Goal: Task Accomplishment & Management: Manage account settings

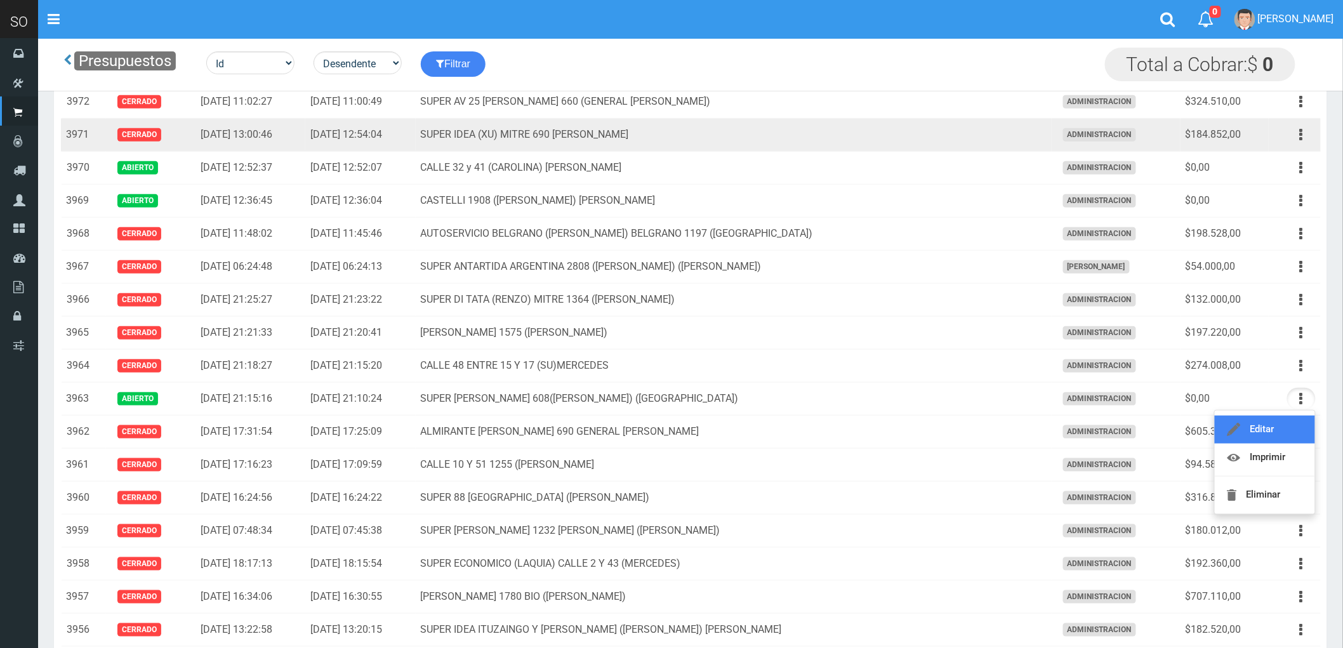
scroll to position [282, 0]
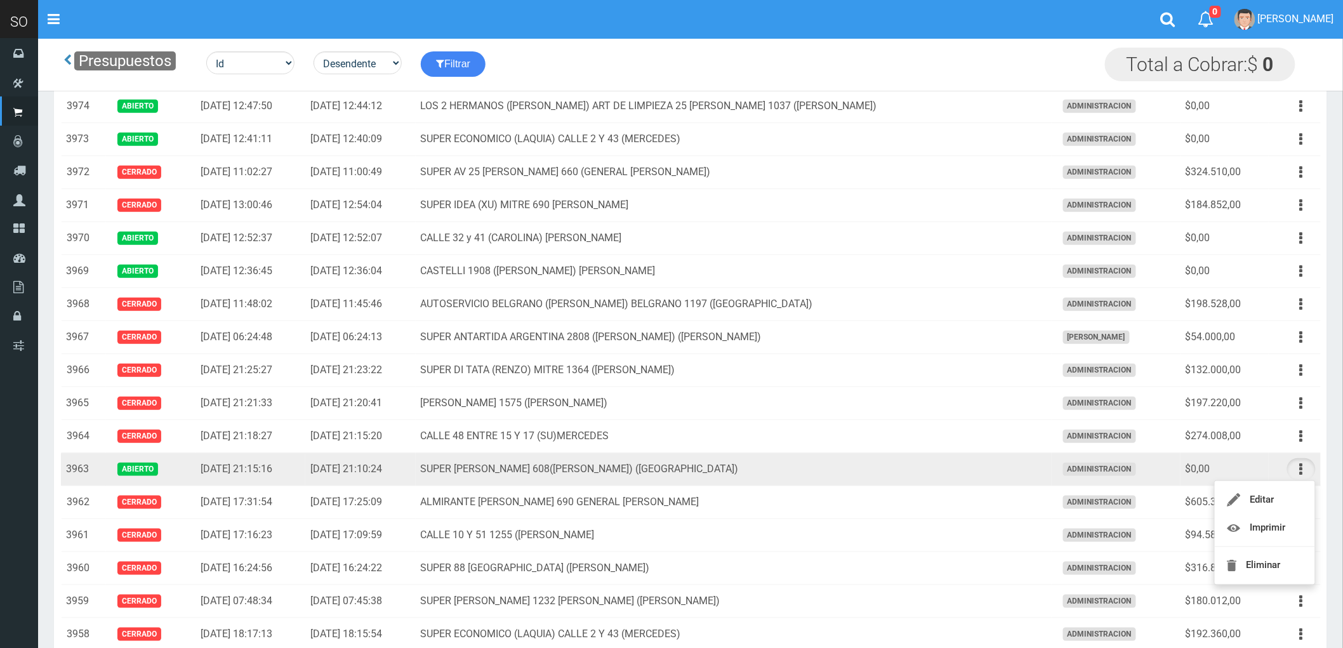
click at [801, 473] on td "SUPER [PERSON_NAME] 608([PERSON_NAME]) ([GEOGRAPHIC_DATA])" at bounding box center [734, 469] width 636 height 33
click at [1300, 468] on icon "button" at bounding box center [1301, 469] width 3 height 22
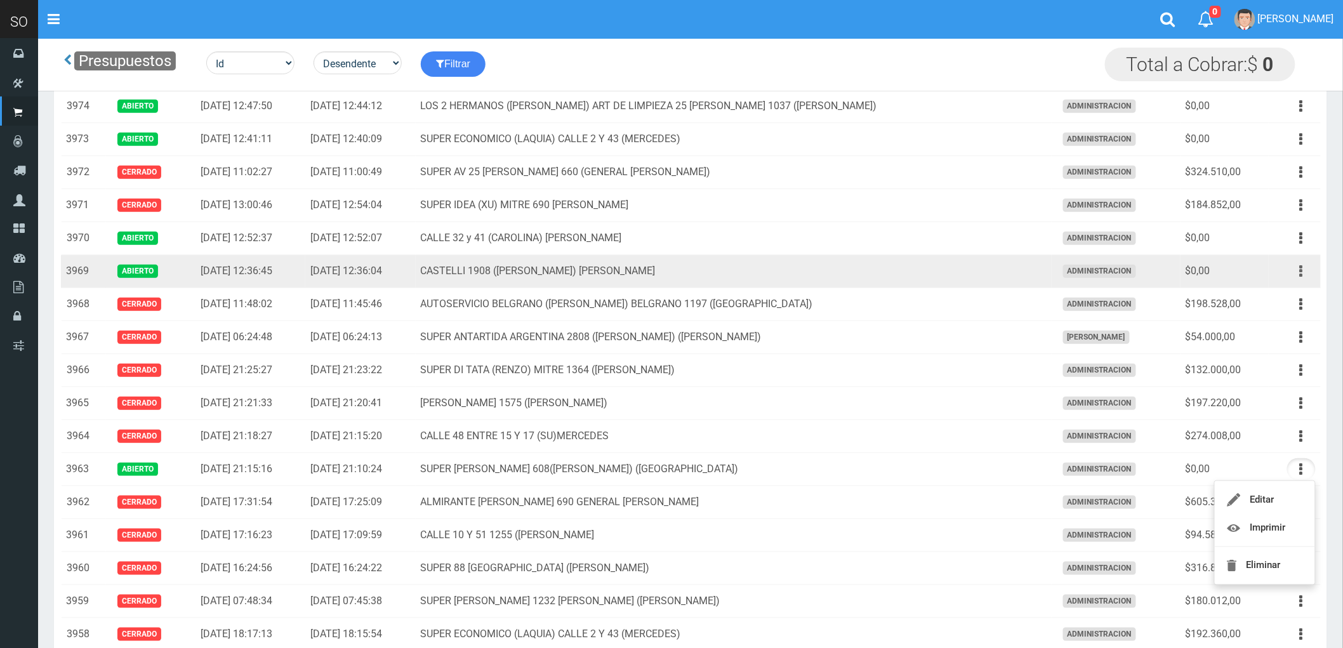
click at [1297, 269] on button "button" at bounding box center [1301, 271] width 29 height 22
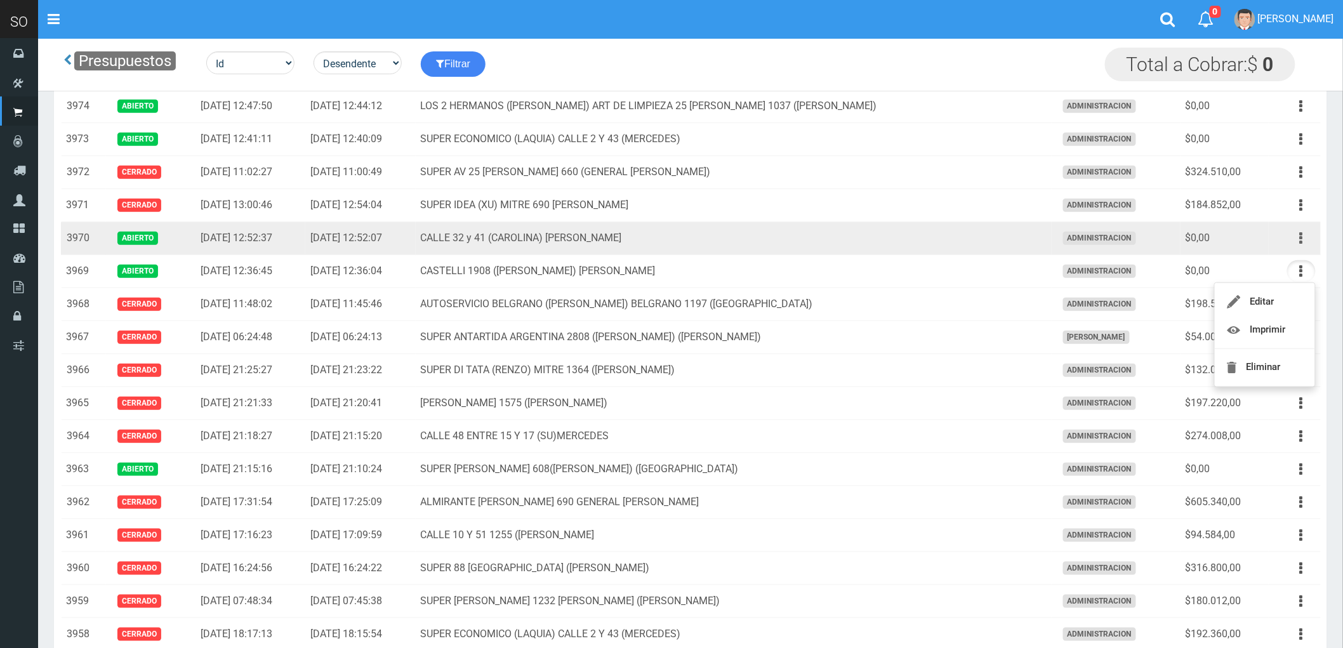
click at [1303, 246] on icon "button" at bounding box center [1301, 238] width 3 height 22
click at [891, 239] on td "CALLE 32 y 41 (CAROLINA) [PERSON_NAME]" at bounding box center [734, 238] width 636 height 33
click at [1300, 239] on icon "button" at bounding box center [1301, 238] width 3 height 22
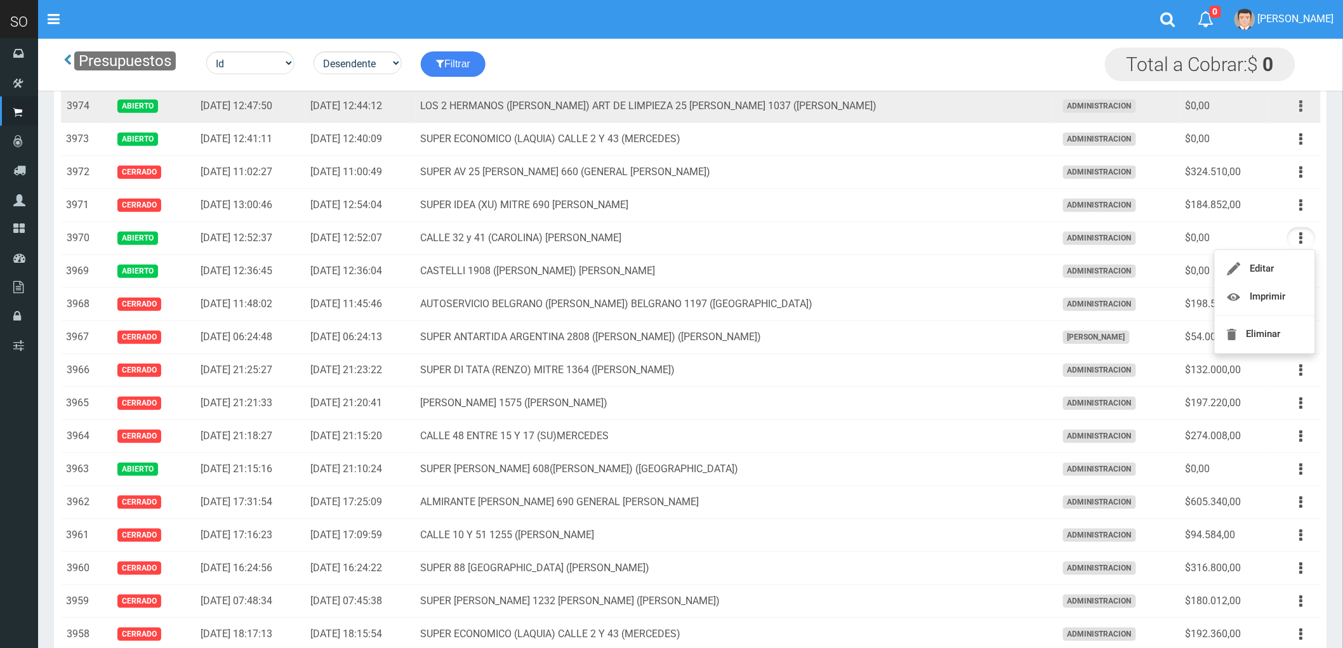
click at [1297, 105] on button "button" at bounding box center [1301, 106] width 29 height 22
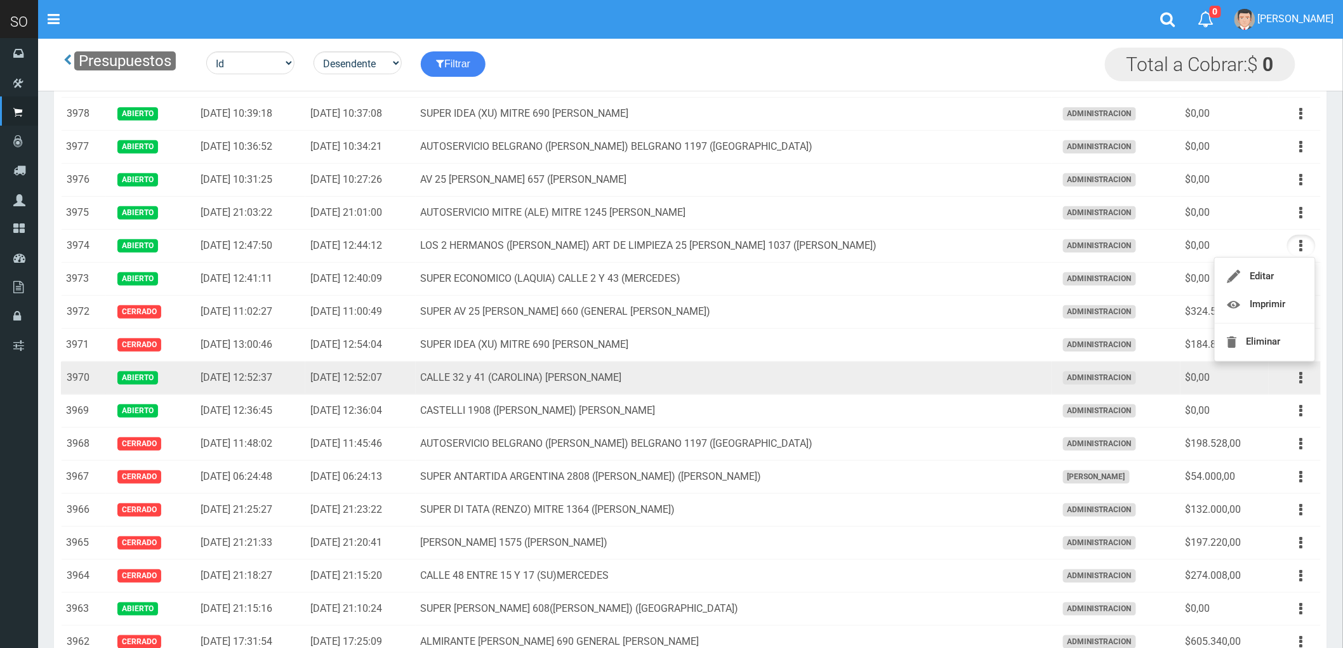
scroll to position [141, 0]
